Goal: Task Accomplishment & Management: Complete application form

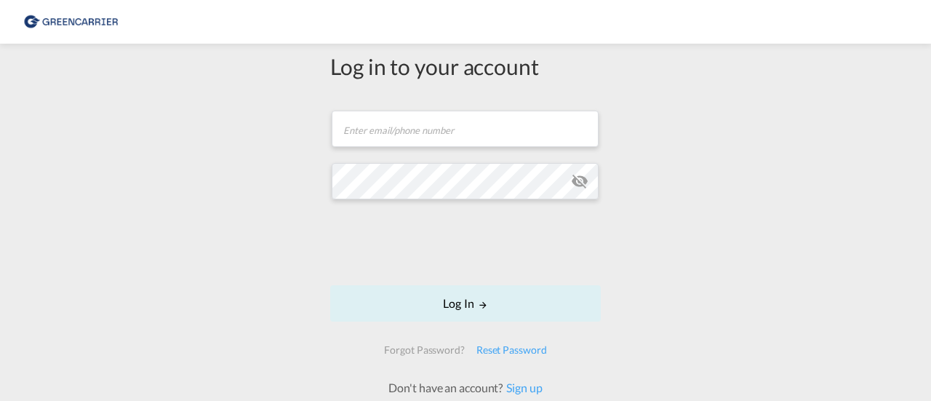
scroll to position [93, 0]
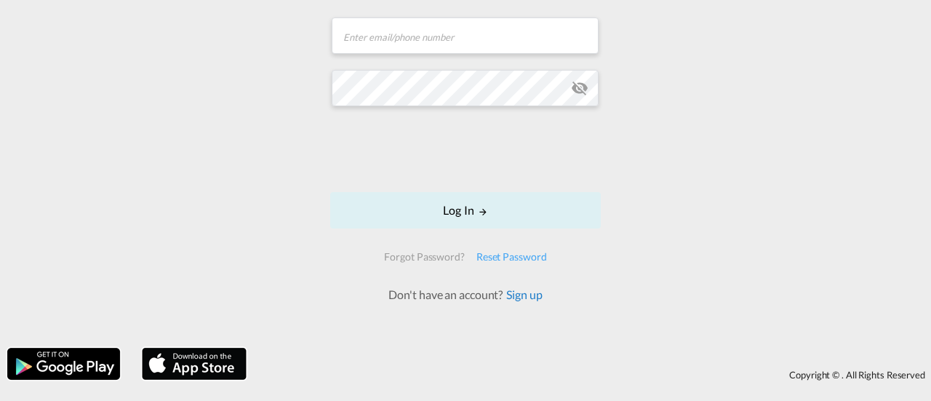
click at [515, 290] on link "Sign up" at bounding box center [522, 294] width 39 height 14
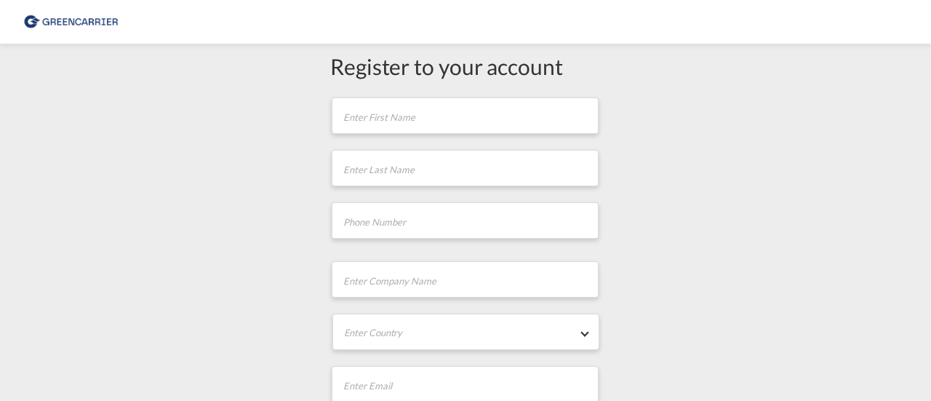
click at [84, 17] on img at bounding box center [71, 22] width 98 height 33
click at [431, 126] on input "text" at bounding box center [465, 115] width 267 height 36
type input "[PERSON_NAME]"
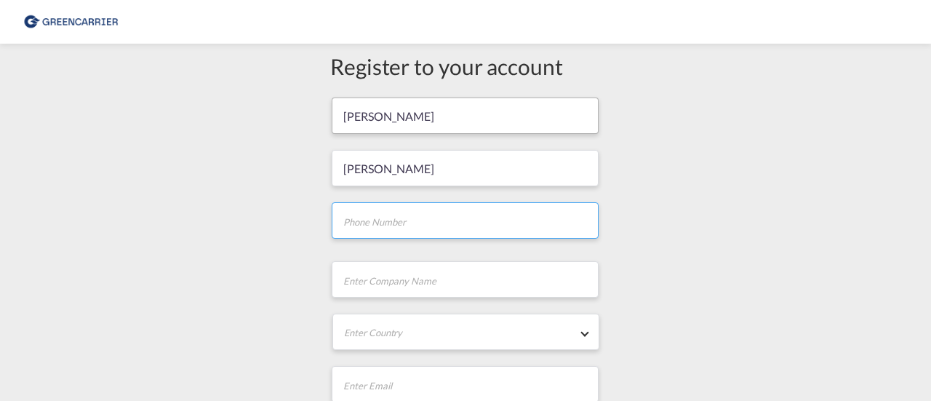
type input "0762800114"
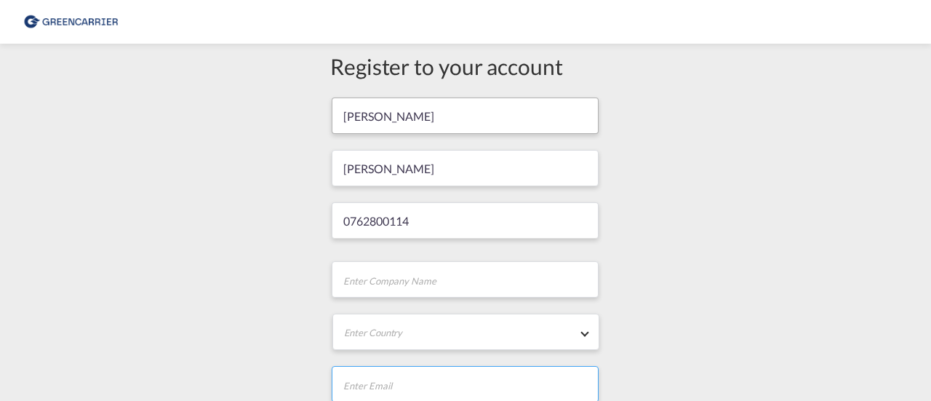
type input "[EMAIL_ADDRESS][DOMAIN_NAME]"
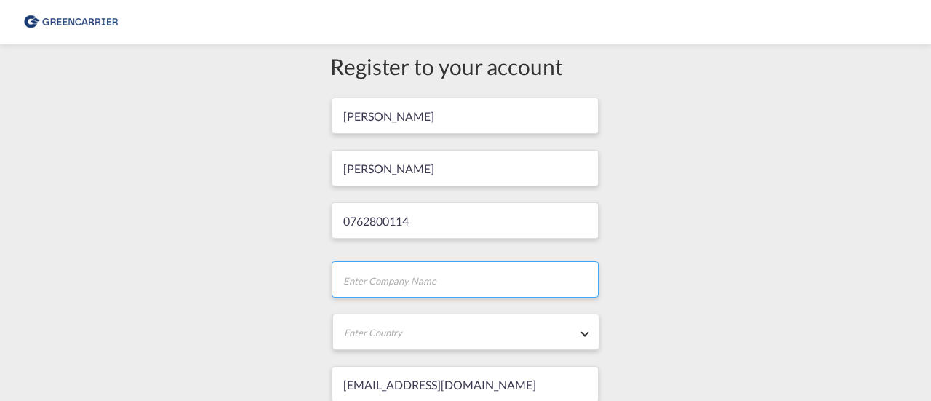
click at [454, 276] on input "text" at bounding box center [465, 279] width 267 height 36
type input "reCovers"
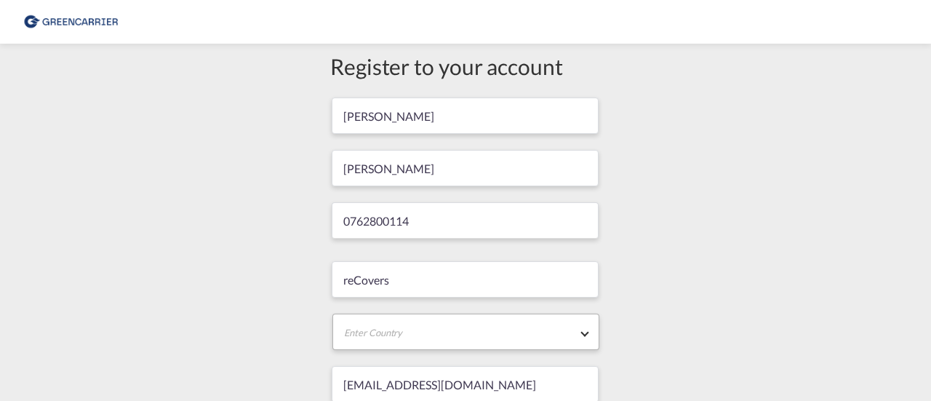
click at [410, 339] on md-select "Enter Country [GEOGRAPHIC_DATA] [GEOGRAPHIC_DATA] [GEOGRAPHIC_DATA] [US_STATE] …" at bounding box center [465, 332] width 267 height 36
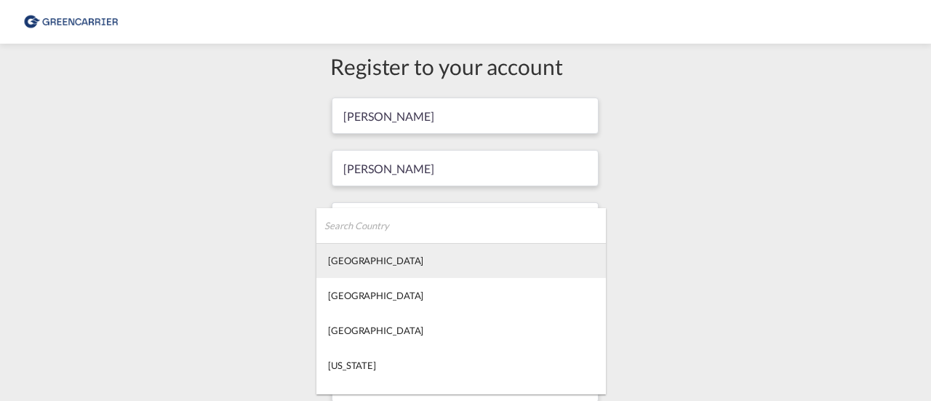
type md-option "[GEOGRAPHIC_DATA]"
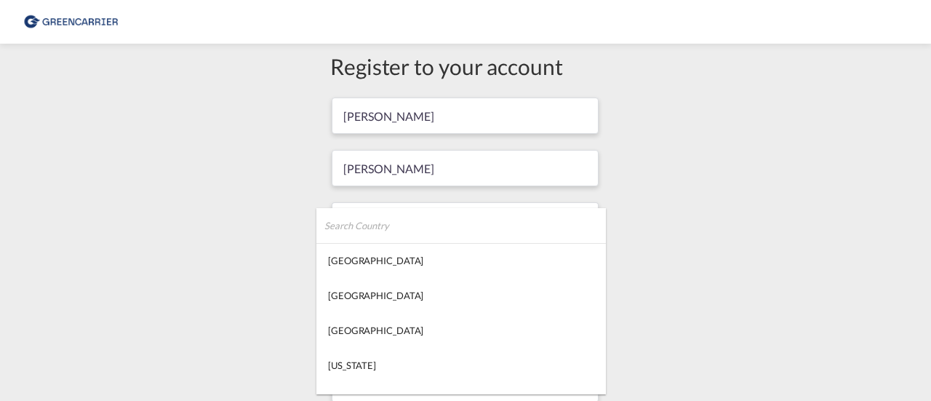
type md-option "Saint Barthélemy"
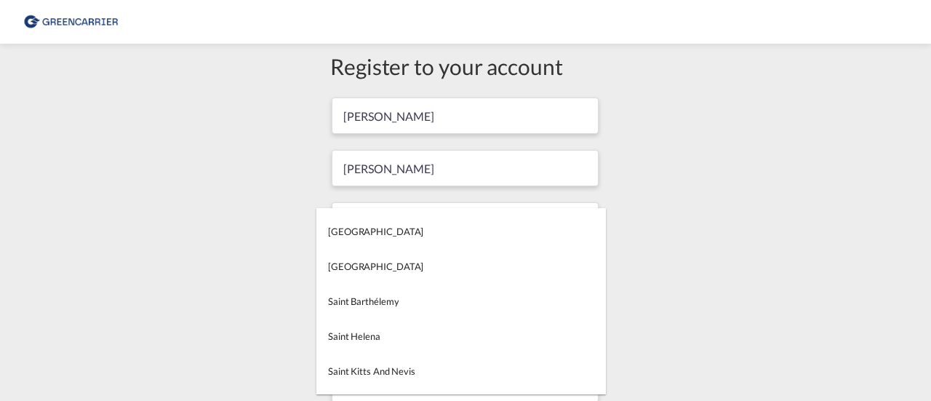
type md-option "[GEOGRAPHIC_DATA]"
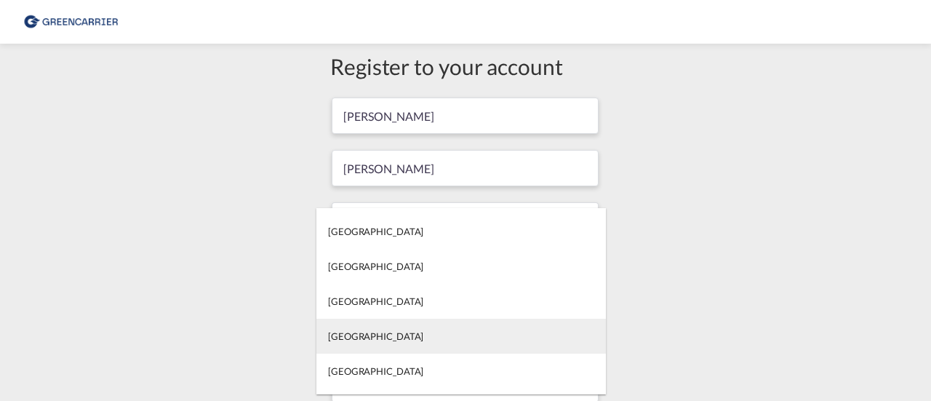
type md-option "[GEOGRAPHIC_DATA]"
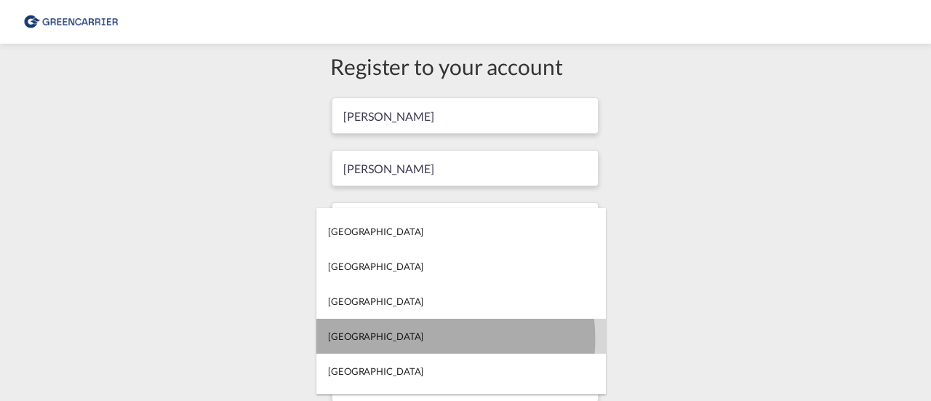
click at [410, 339] on md-option "[GEOGRAPHIC_DATA]" at bounding box center [461, 336] width 290 height 35
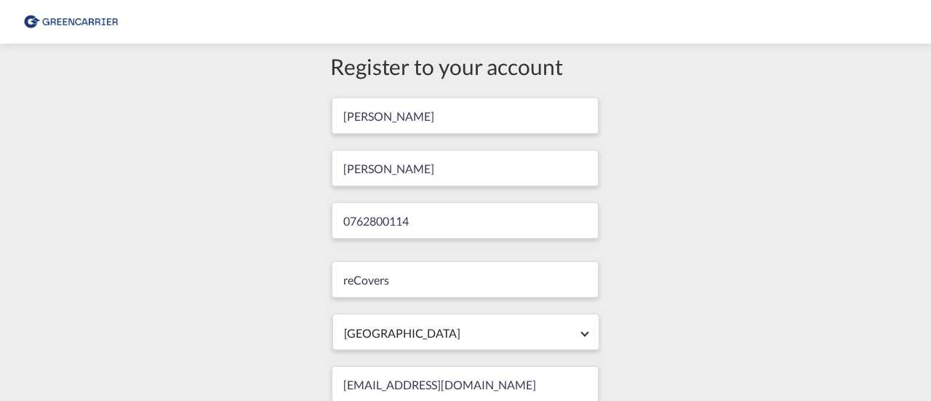
scroll to position [223, 0]
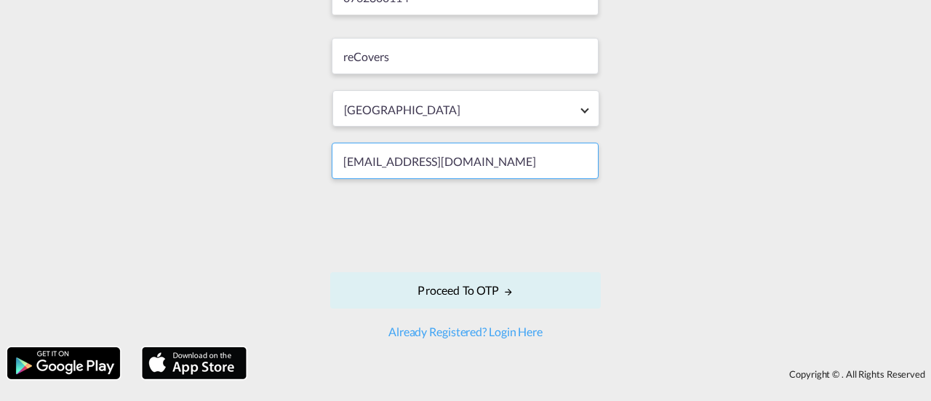
click at [458, 151] on input "[EMAIL_ADDRESS][DOMAIN_NAME]" at bounding box center [465, 161] width 267 height 36
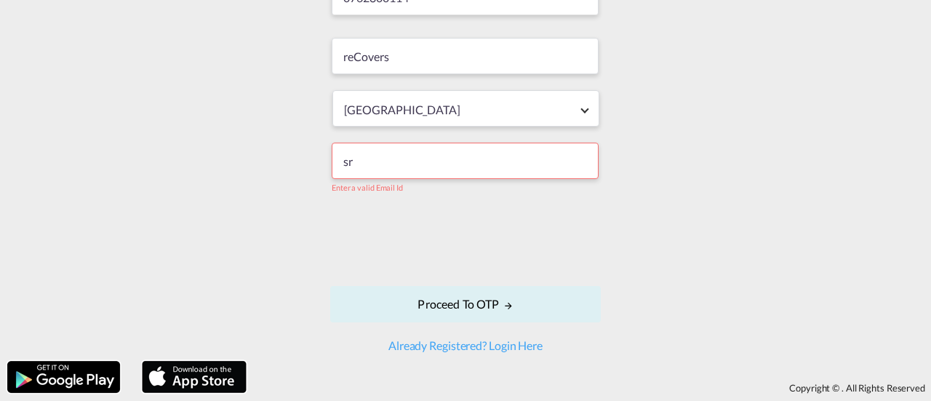
type input "s"
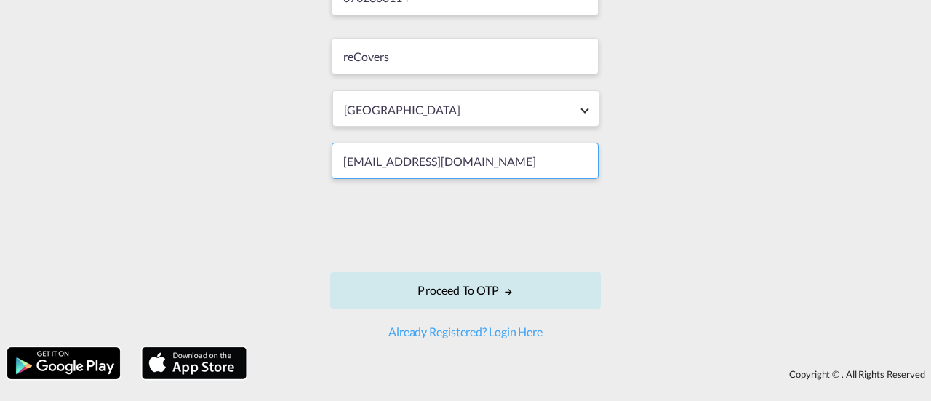
type input "[EMAIL_ADDRESS][DOMAIN_NAME]"
click at [463, 300] on button "Proceed to OTP" at bounding box center [465, 290] width 271 height 36
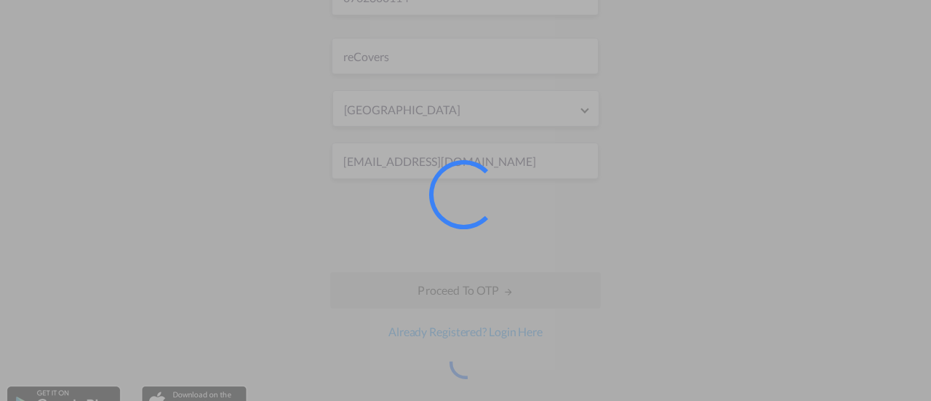
scroll to position [0, 0]
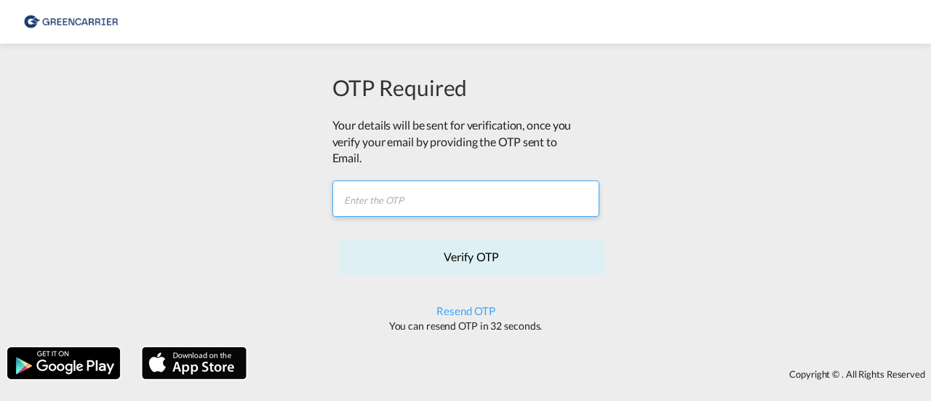
click at [463, 186] on input "text" at bounding box center [465, 198] width 267 height 36
paste input "4GHCZY."
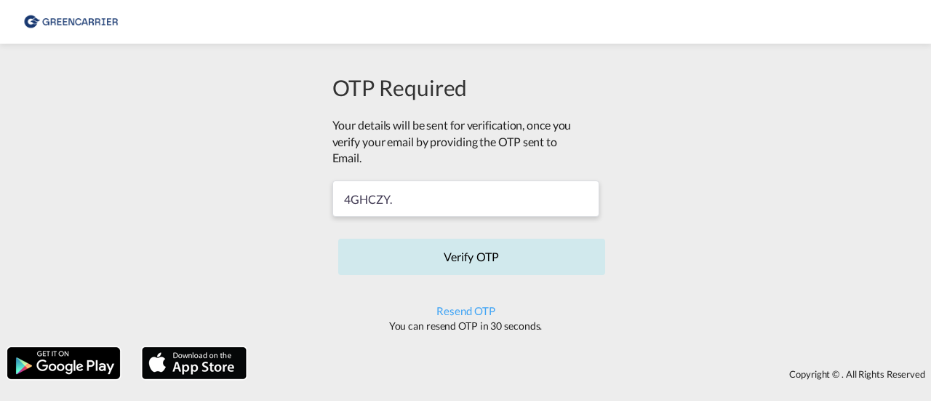
click at [480, 263] on button "Verify OTP" at bounding box center [471, 257] width 267 height 36
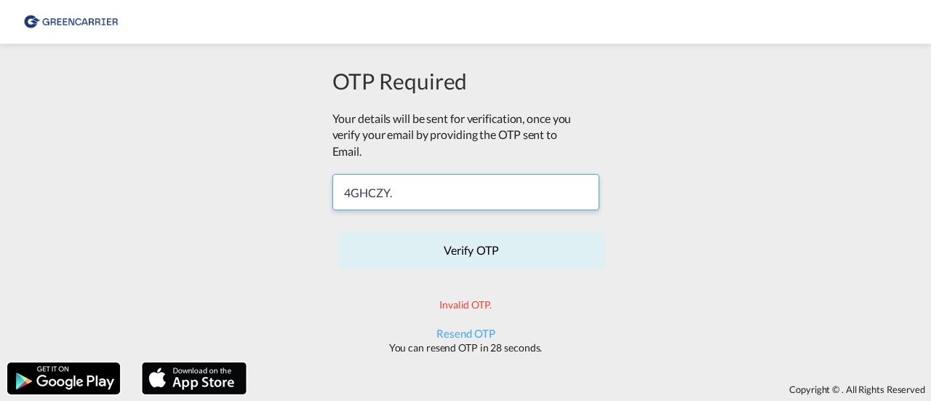
click at [408, 202] on input "4GHCZY." at bounding box center [465, 192] width 267 height 36
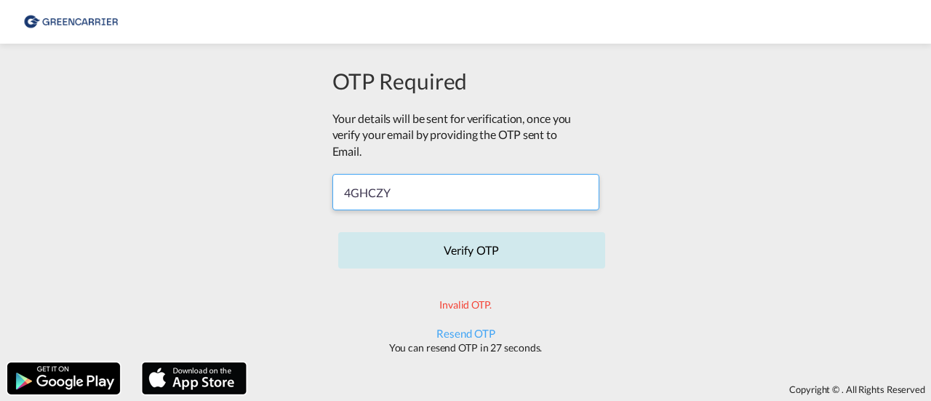
type input "4GHCZY"
click at [427, 239] on button "Verify OTP" at bounding box center [471, 250] width 267 height 36
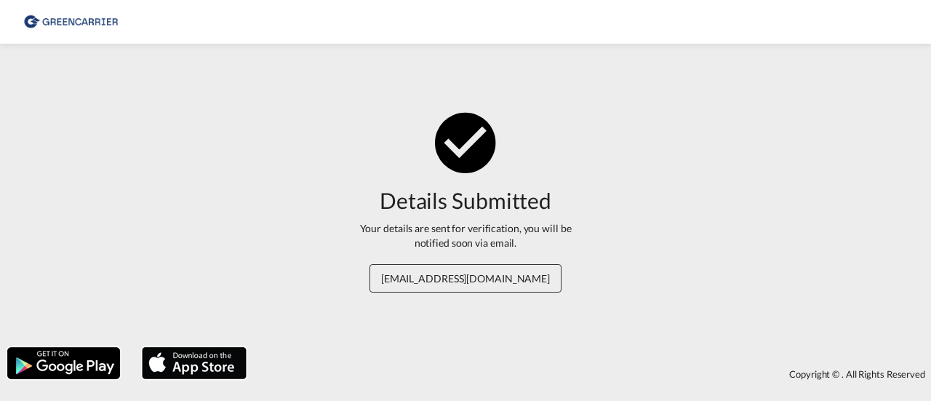
click at [465, 276] on span "[EMAIL_ADDRESS][DOMAIN_NAME]" at bounding box center [466, 278] width 192 height 28
